Goal: Find specific page/section: Find specific page/section

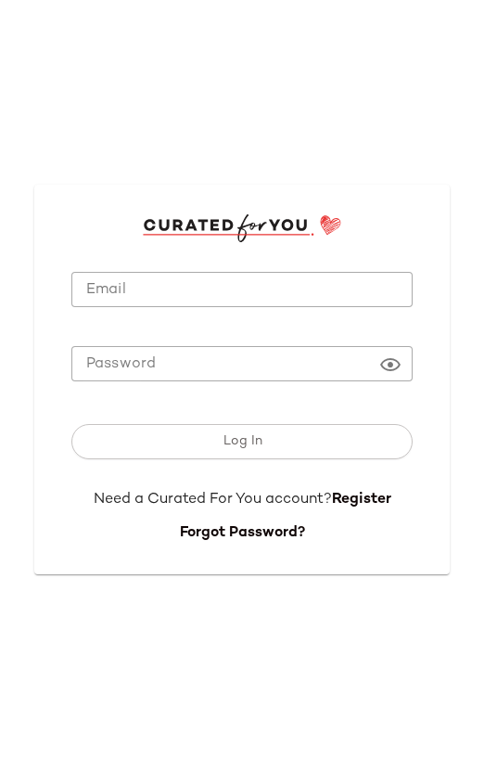
type input "**********"
click at [238, 287] on input "**********" at bounding box center [241, 290] width 341 height 36
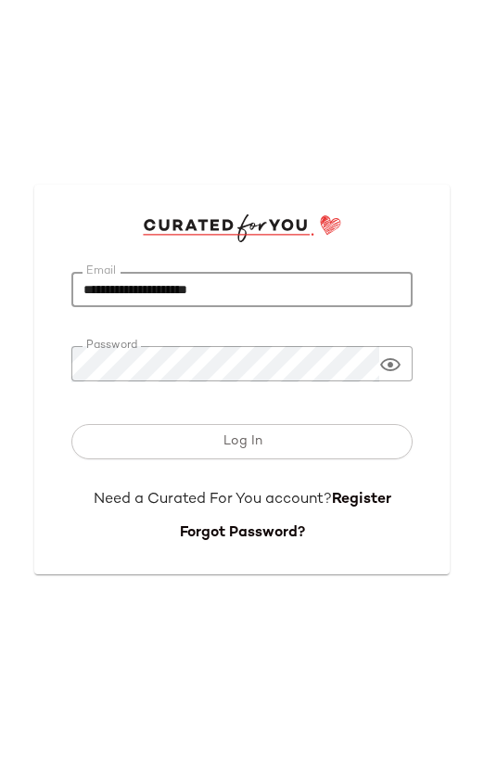
click at [211, 448] on button "Log In" at bounding box center [241, 441] width 341 height 35
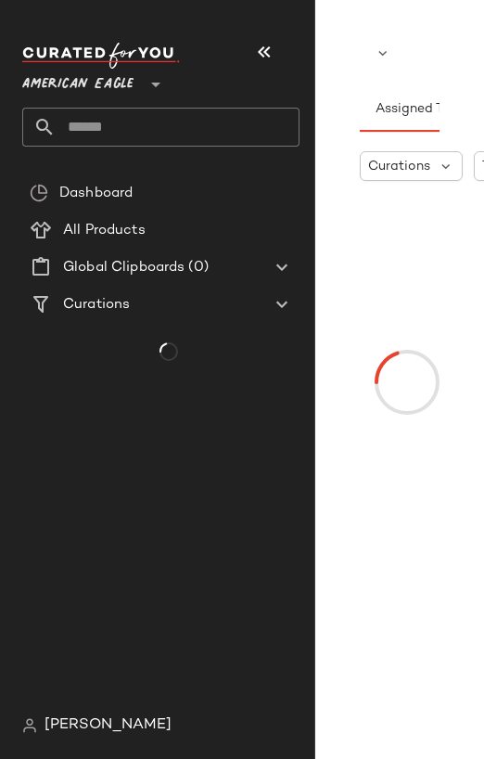
scroll to position [0, 96]
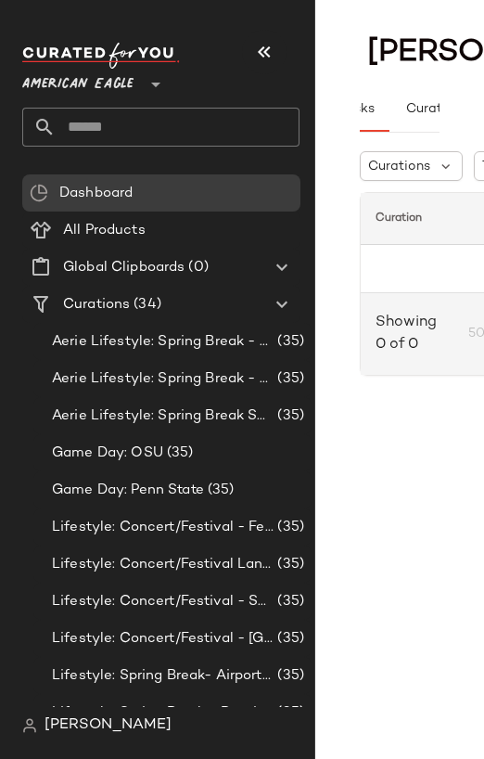
click at [270, 54] on icon "button" at bounding box center [264, 52] width 22 height 22
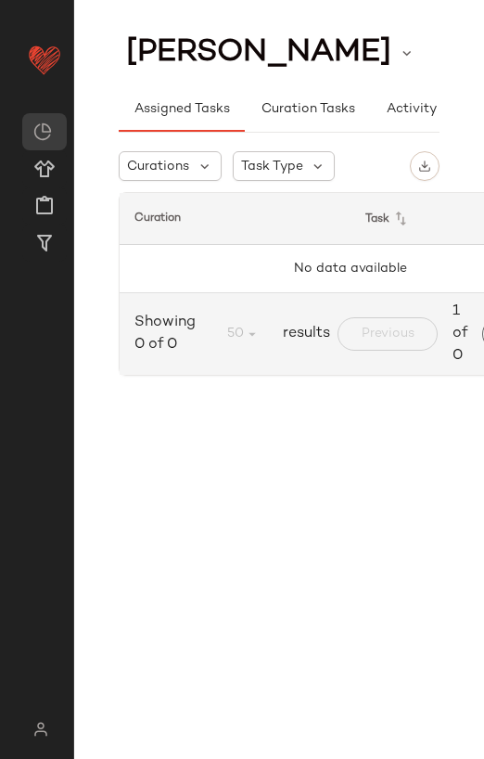
scroll to position [0, 0]
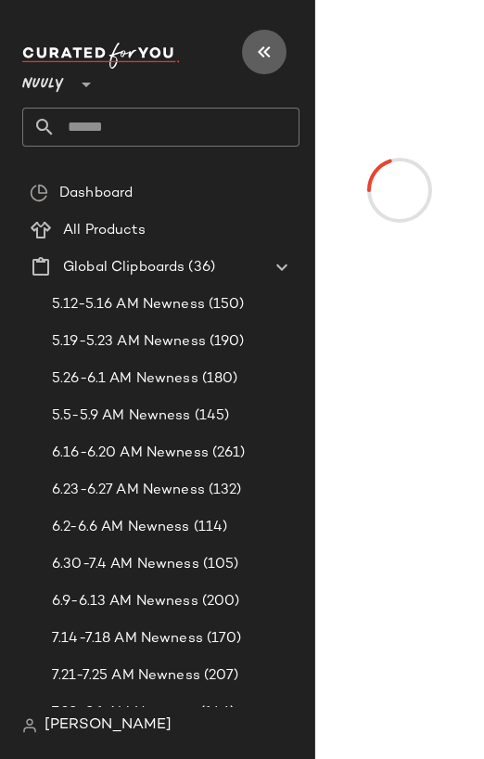
click at [264, 48] on icon "button" at bounding box center [264, 52] width 22 height 22
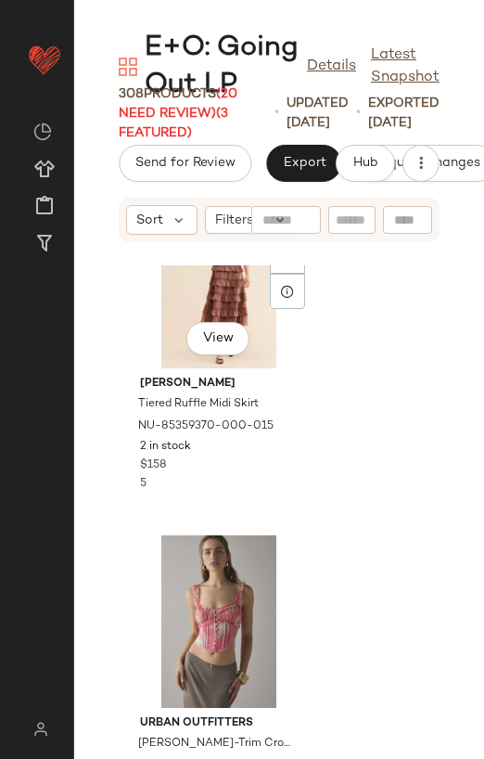
scroll to position [3833, 0]
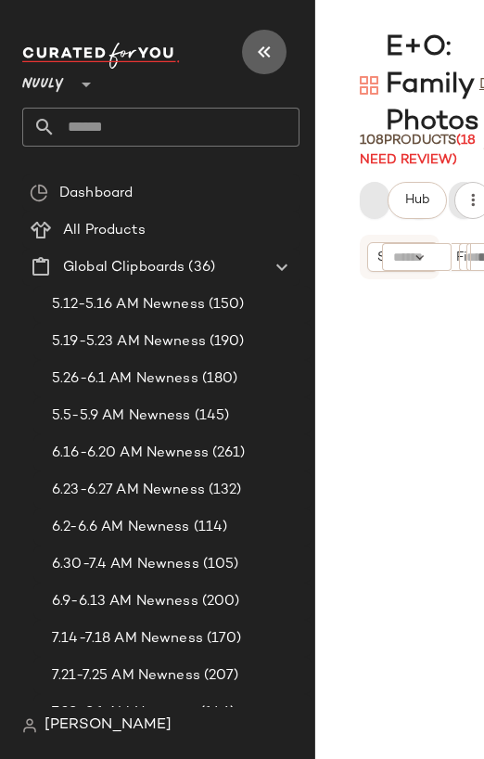
click at [263, 48] on icon "button" at bounding box center [264, 52] width 22 height 22
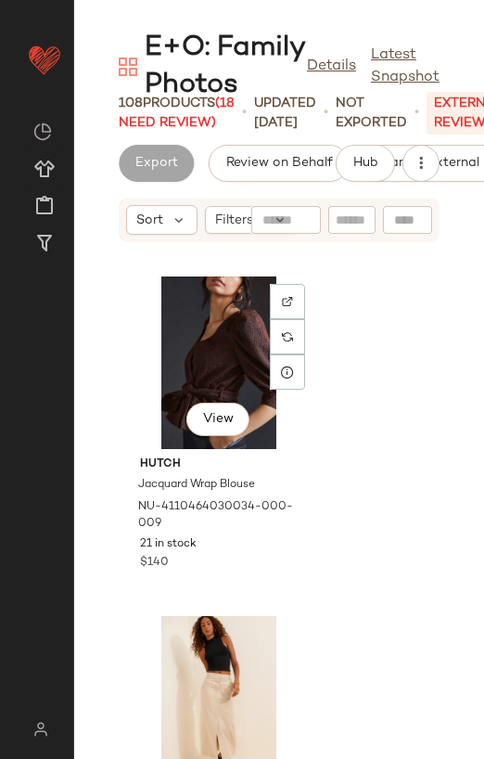
scroll to position [2758, 0]
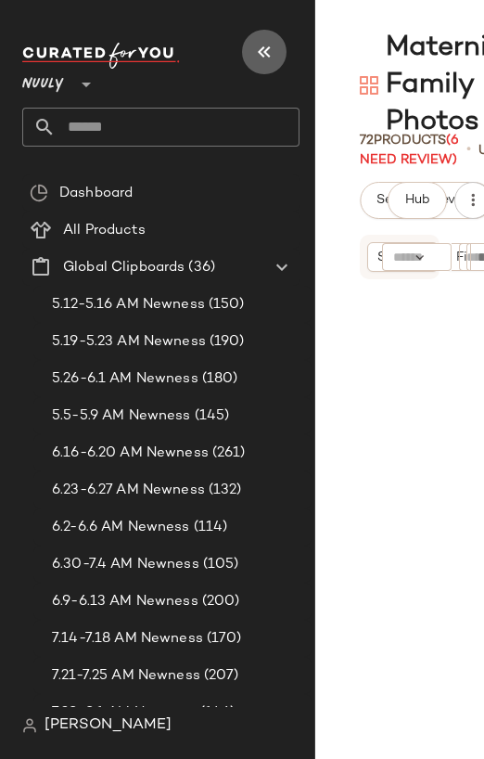
click at [267, 50] on icon "button" at bounding box center [264, 52] width 22 height 22
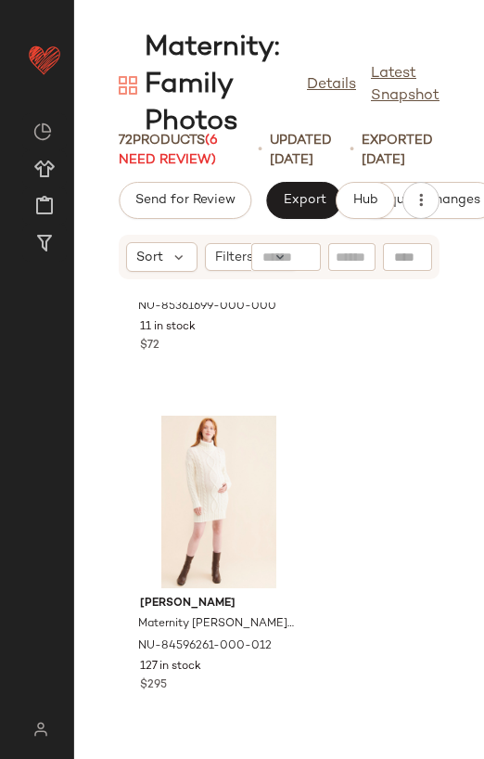
scroll to position [1286, 0]
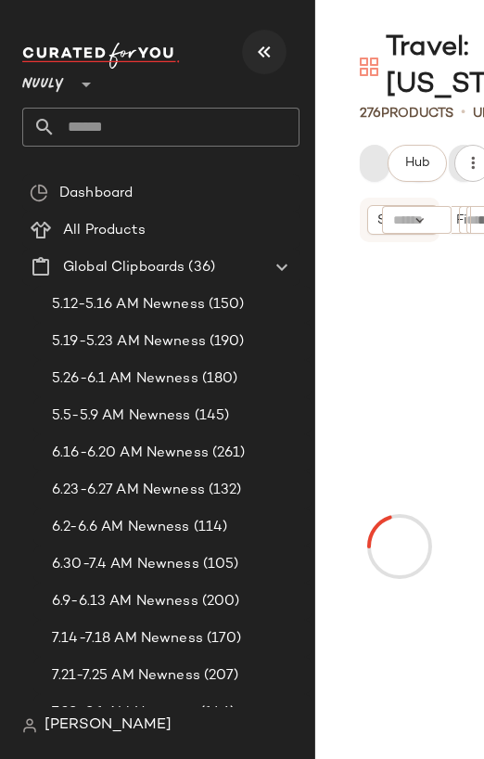
click at [262, 58] on icon "button" at bounding box center [264, 52] width 22 height 22
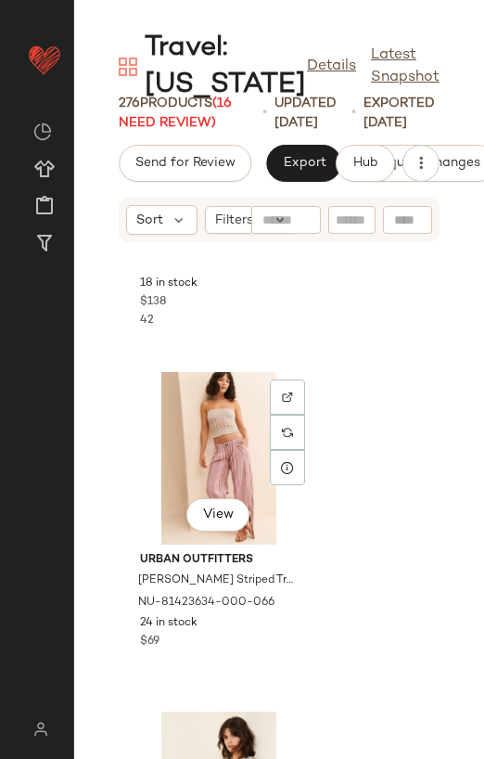
scroll to position [1701, 0]
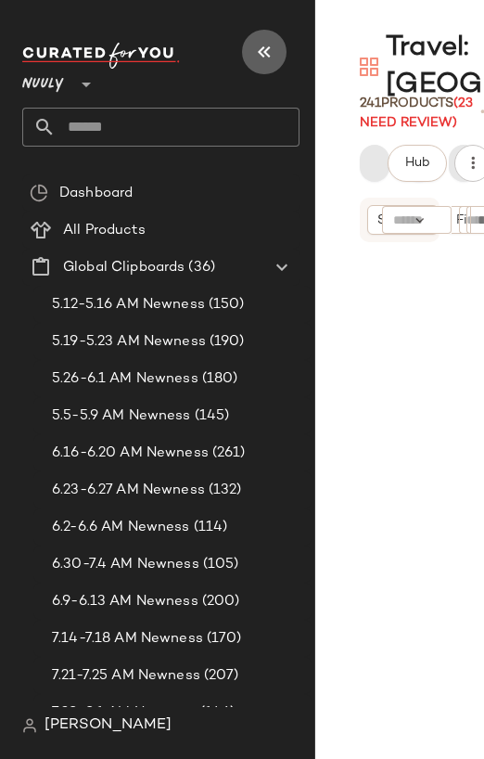
click at [269, 53] on icon "button" at bounding box center [264, 52] width 22 height 22
click at [250, 45] on button "button" at bounding box center [264, 52] width 45 height 45
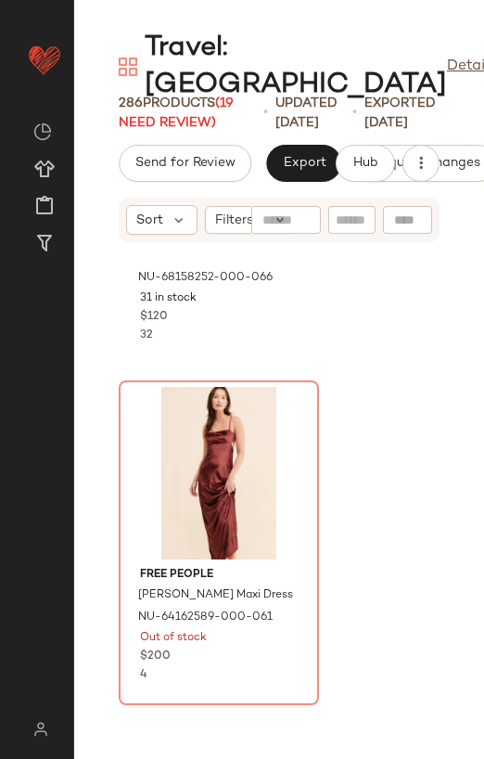
scroll to position [1389, 0]
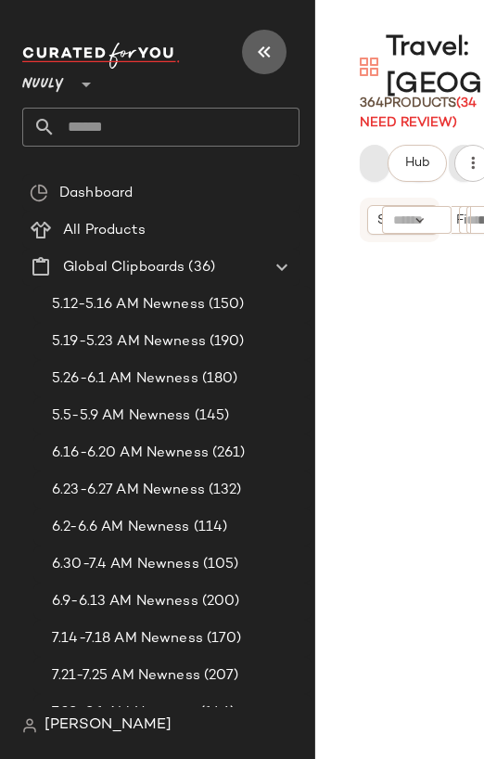
click at [261, 54] on icon "button" at bounding box center [264, 52] width 22 height 22
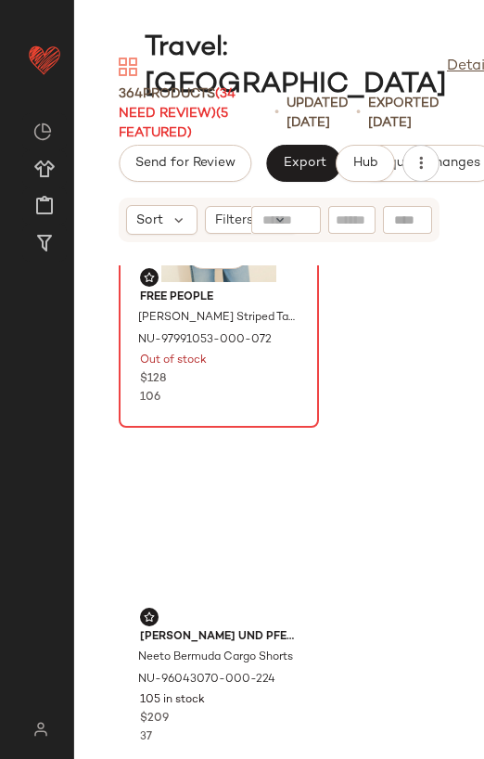
scroll to position [883, 0]
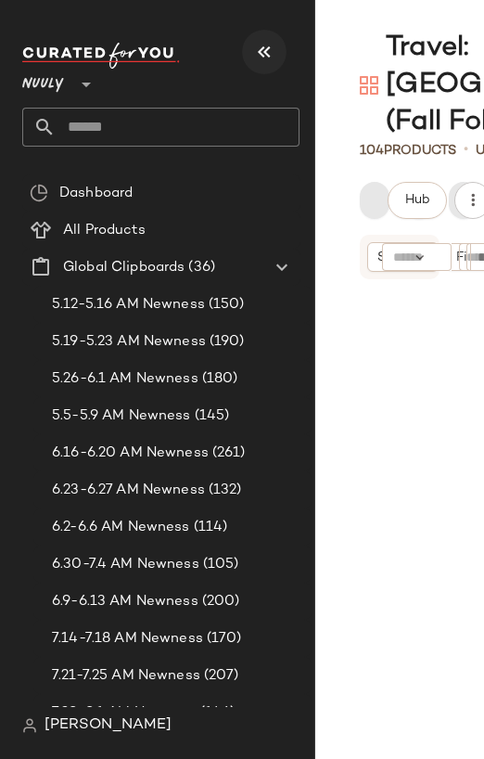
click at [262, 56] on icon "button" at bounding box center [264, 52] width 22 height 22
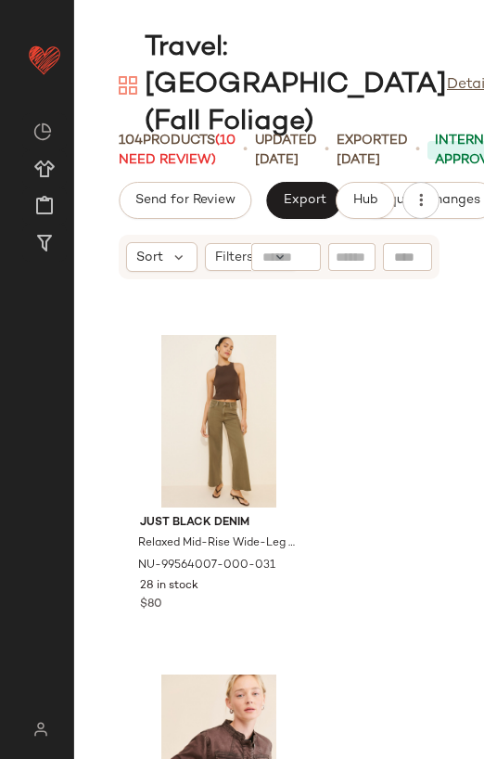
scroll to position [407, 0]
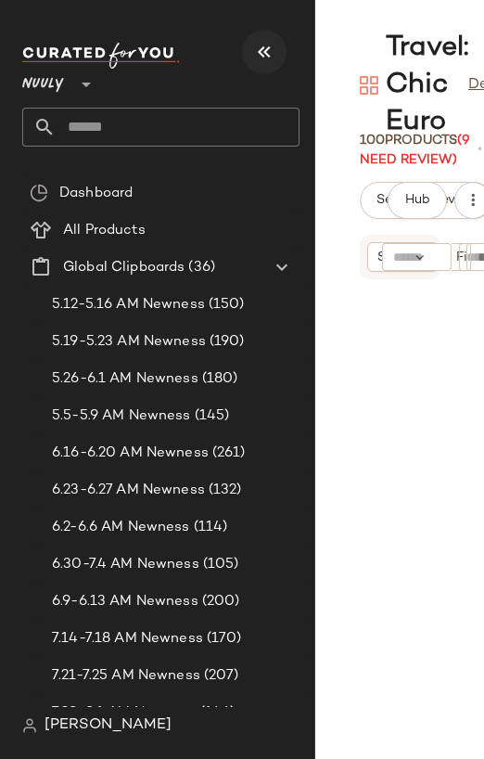
click at [267, 53] on icon "button" at bounding box center [264, 52] width 22 height 22
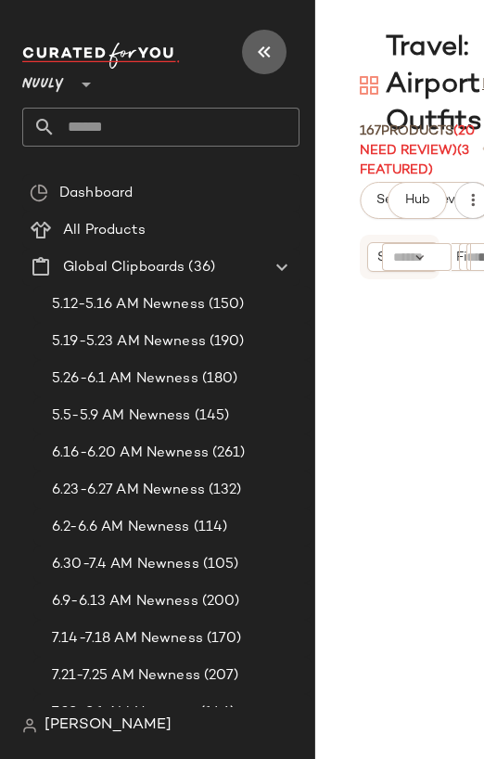
click at [274, 50] on icon "button" at bounding box center [264, 52] width 22 height 22
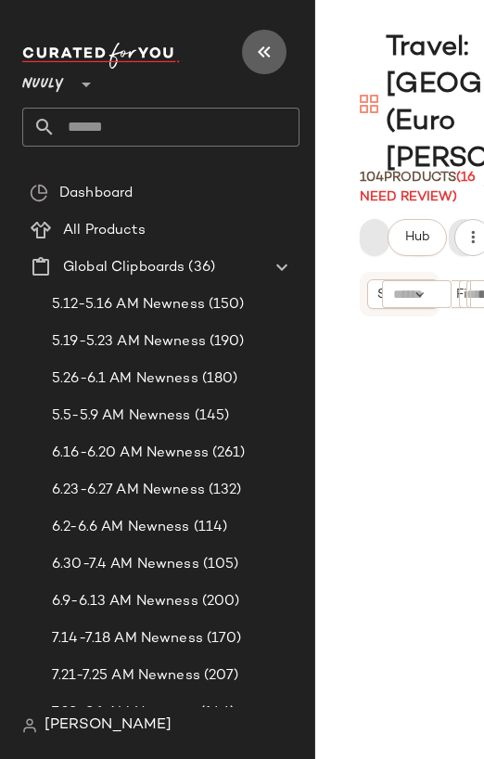
click at [262, 45] on icon "button" at bounding box center [264, 52] width 22 height 22
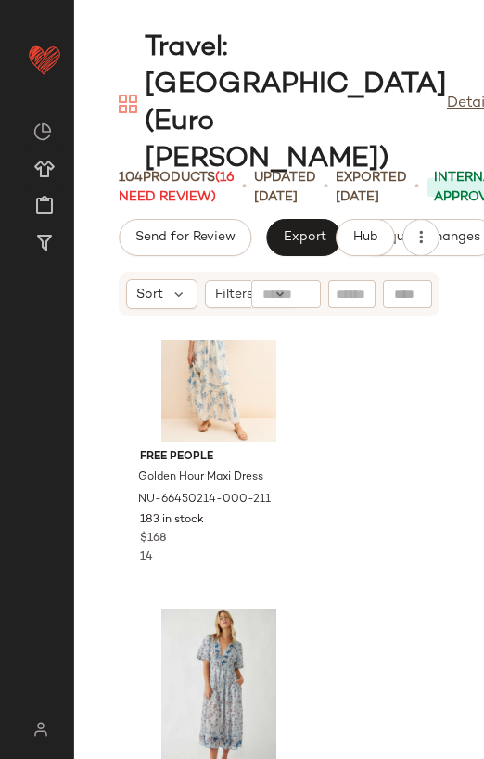
scroll to position [1117, 0]
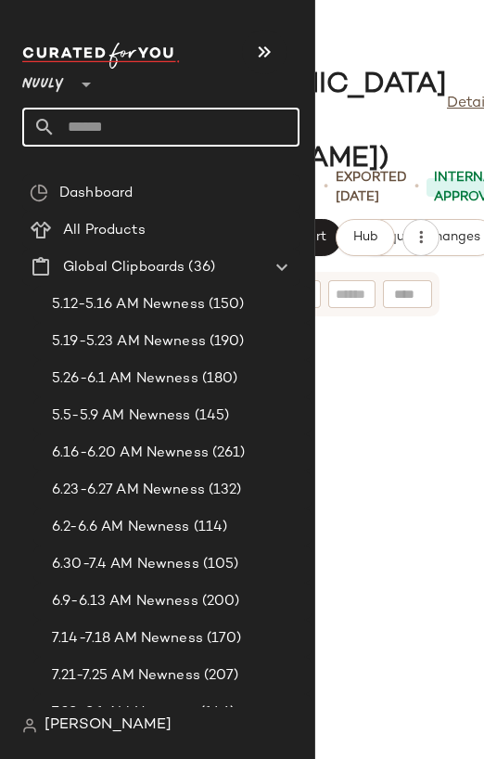
click at [99, 129] on input "text" at bounding box center [178, 127] width 244 height 39
type input "****"
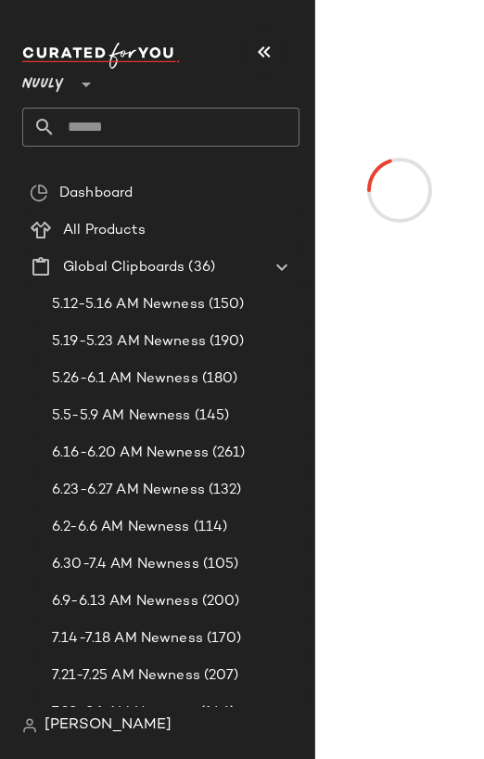
click at [266, 55] on icon "button" at bounding box center [264, 52] width 22 height 22
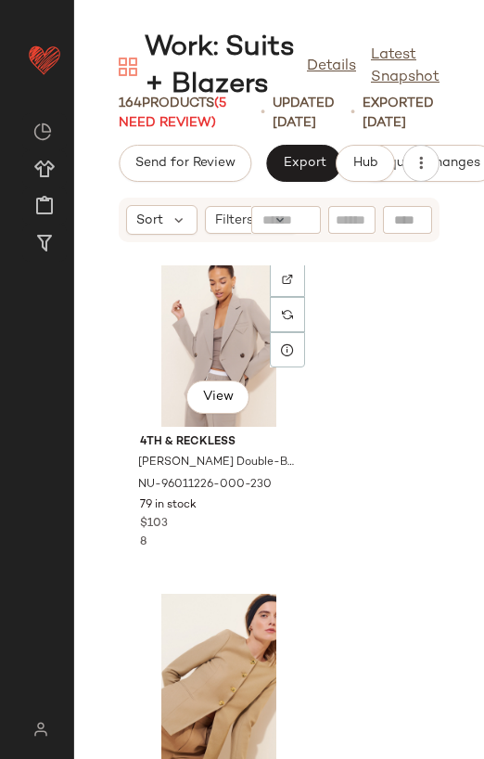
scroll to position [406, 0]
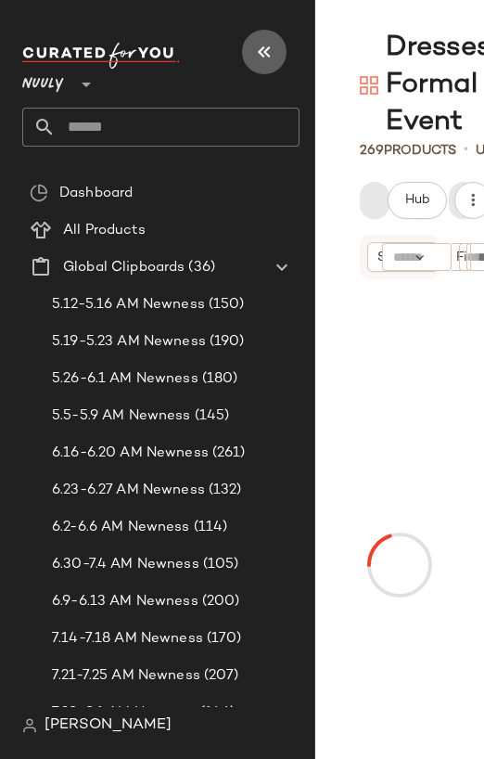
click at [267, 63] on button "button" at bounding box center [264, 52] width 45 height 45
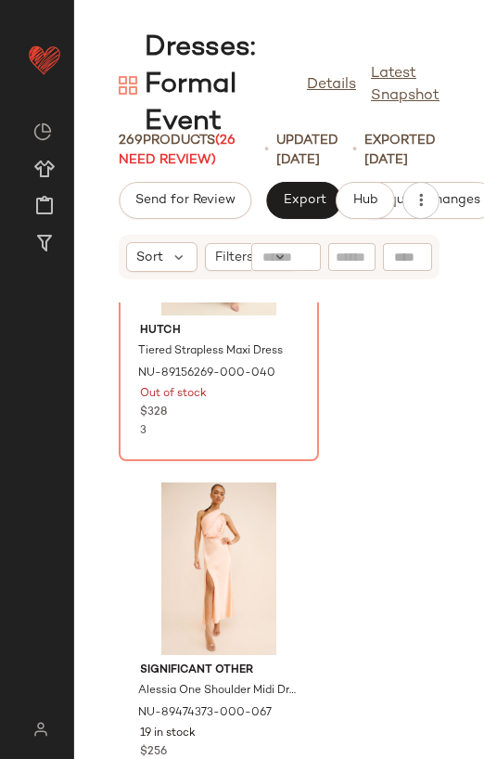
scroll to position [365, 0]
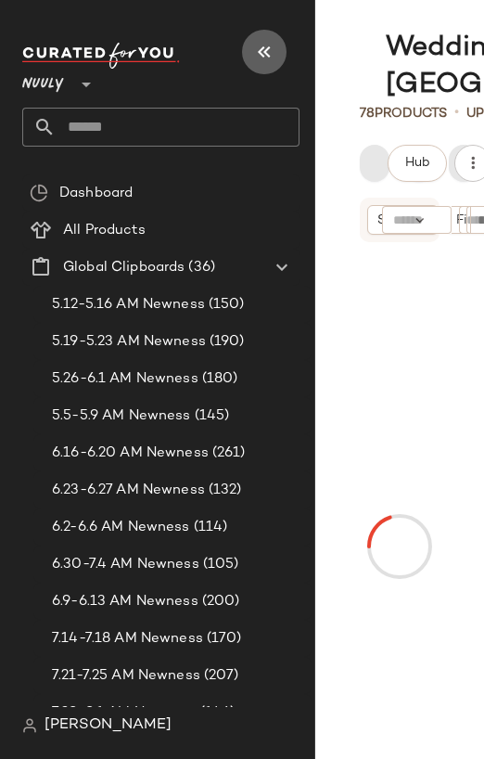
click at [256, 53] on icon "button" at bounding box center [264, 52] width 22 height 22
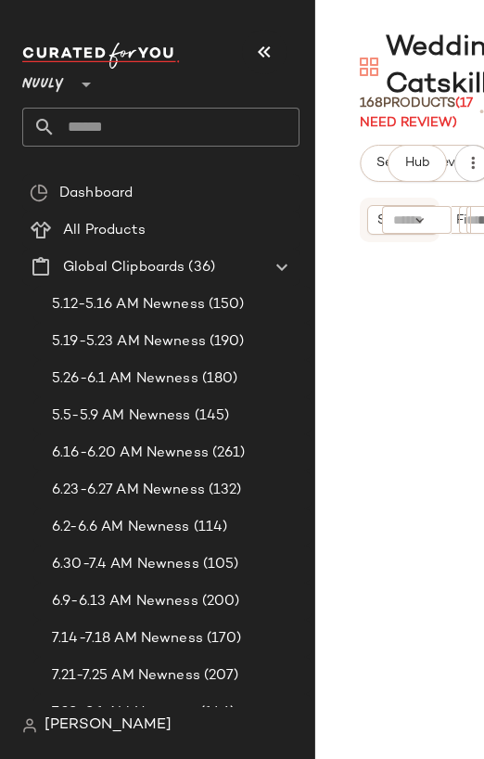
click at [265, 50] on icon "button" at bounding box center [264, 52] width 22 height 22
